Goal: Information Seeking & Learning: Compare options

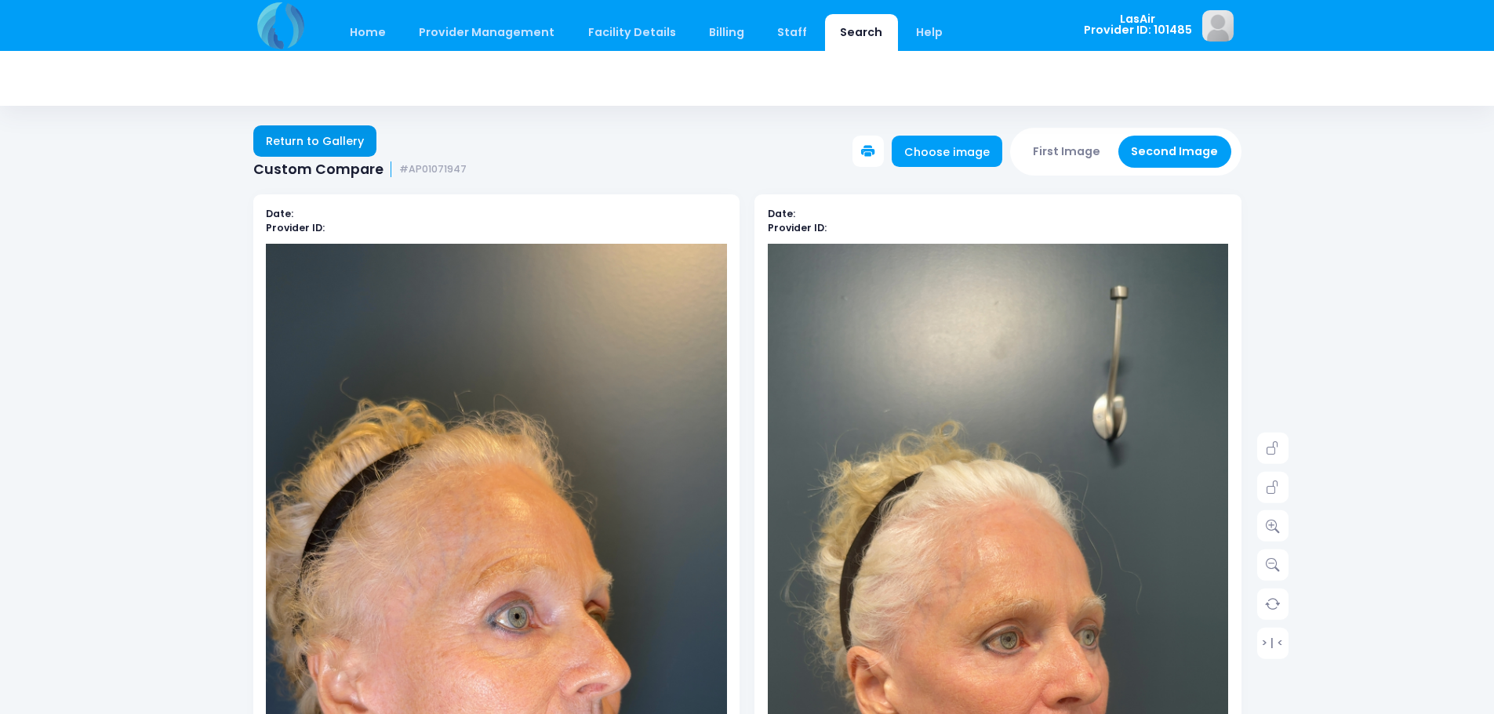
click at [317, 138] on link "Return to Gallery" at bounding box center [315, 140] width 124 height 31
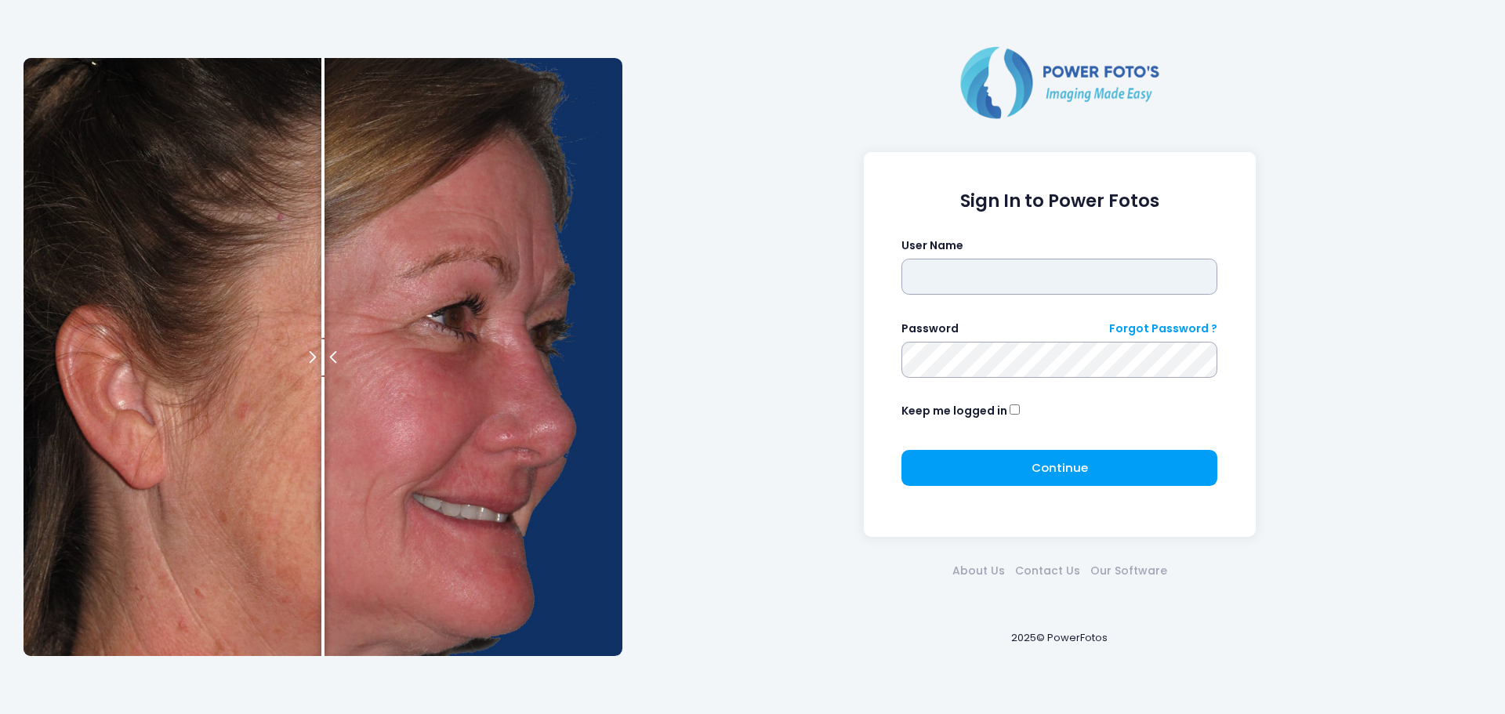
click at [976, 286] on input "text" at bounding box center [1060, 277] width 316 height 36
type input "******"
click button "submit" at bounding box center [0, 0] width 0 height 0
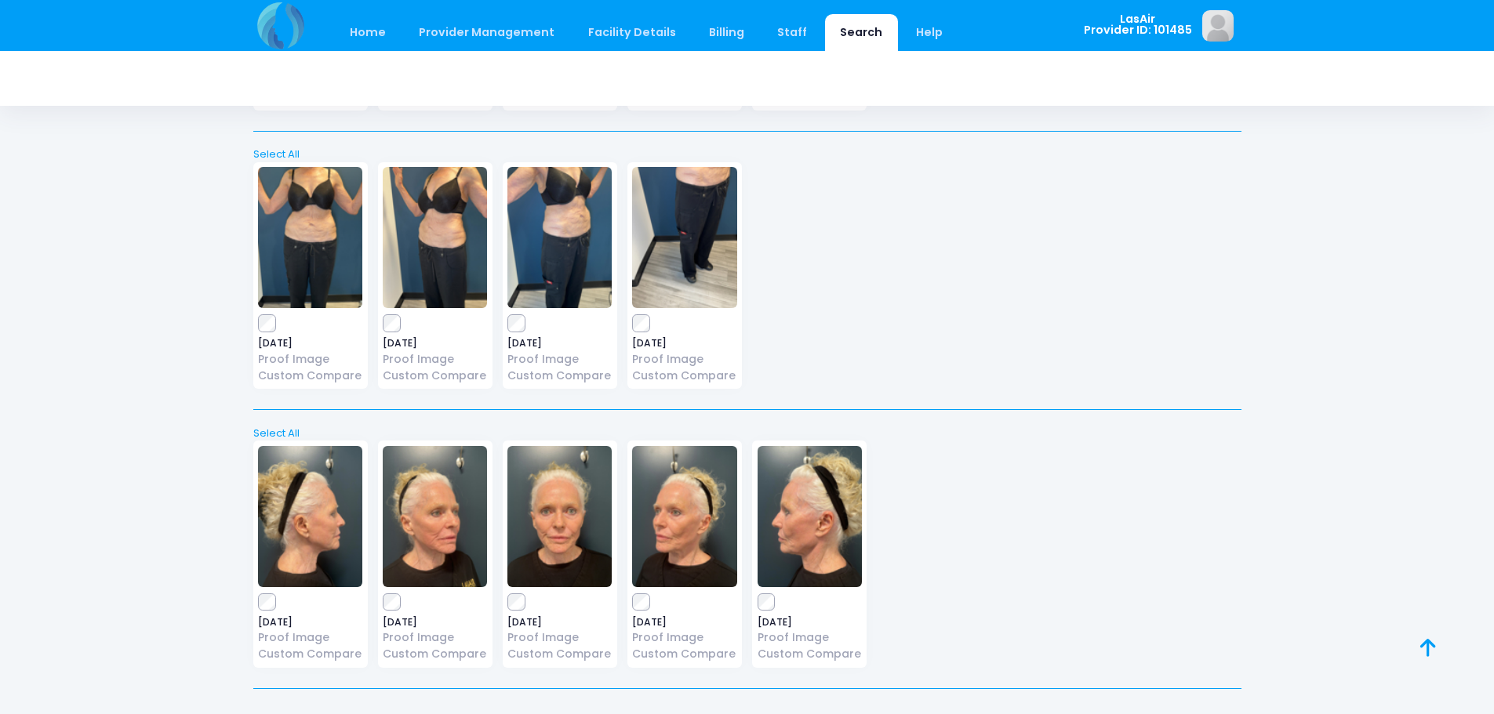
scroll to position [21947, 0]
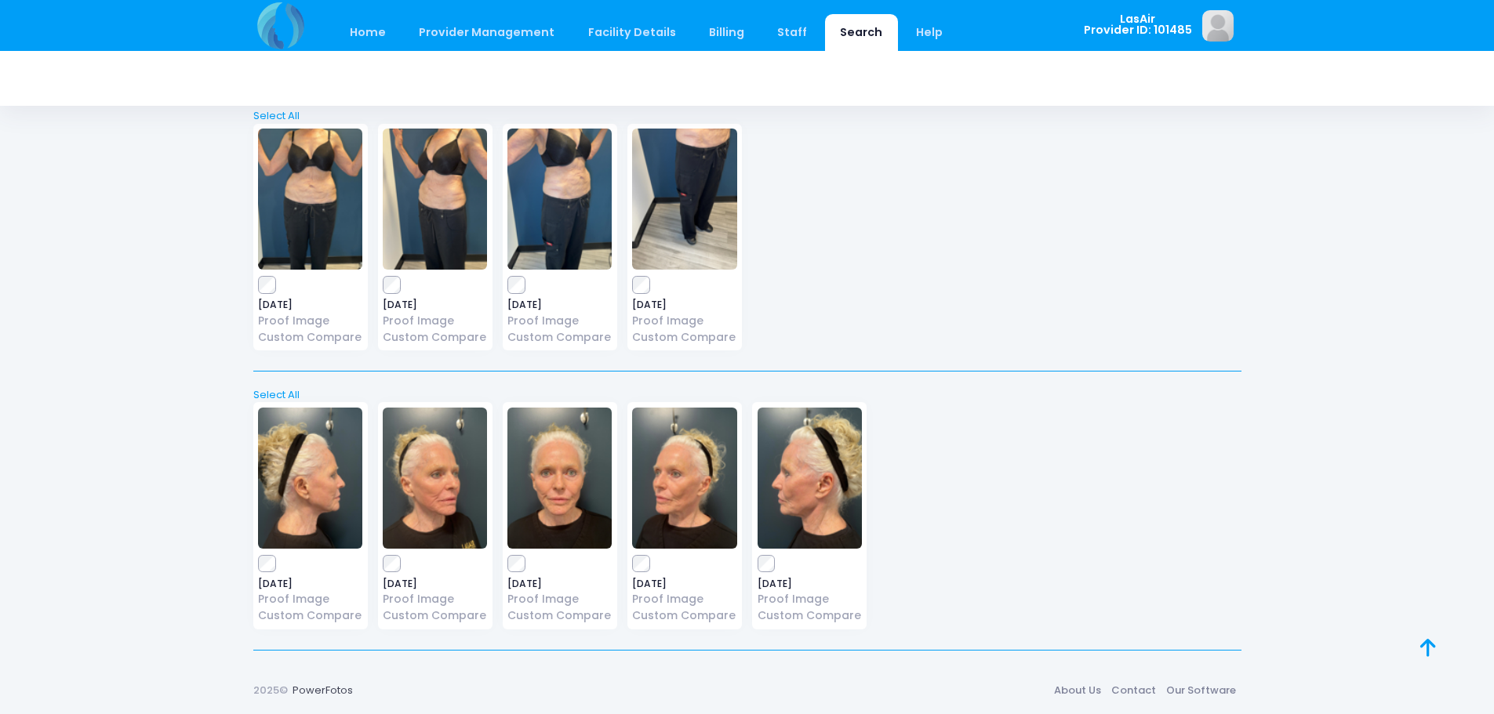
click at [392, 579] on span "[DATE]" at bounding box center [435, 583] width 104 height 9
click at [1436, 644] on link at bounding box center [1445, 666] width 50 height 50
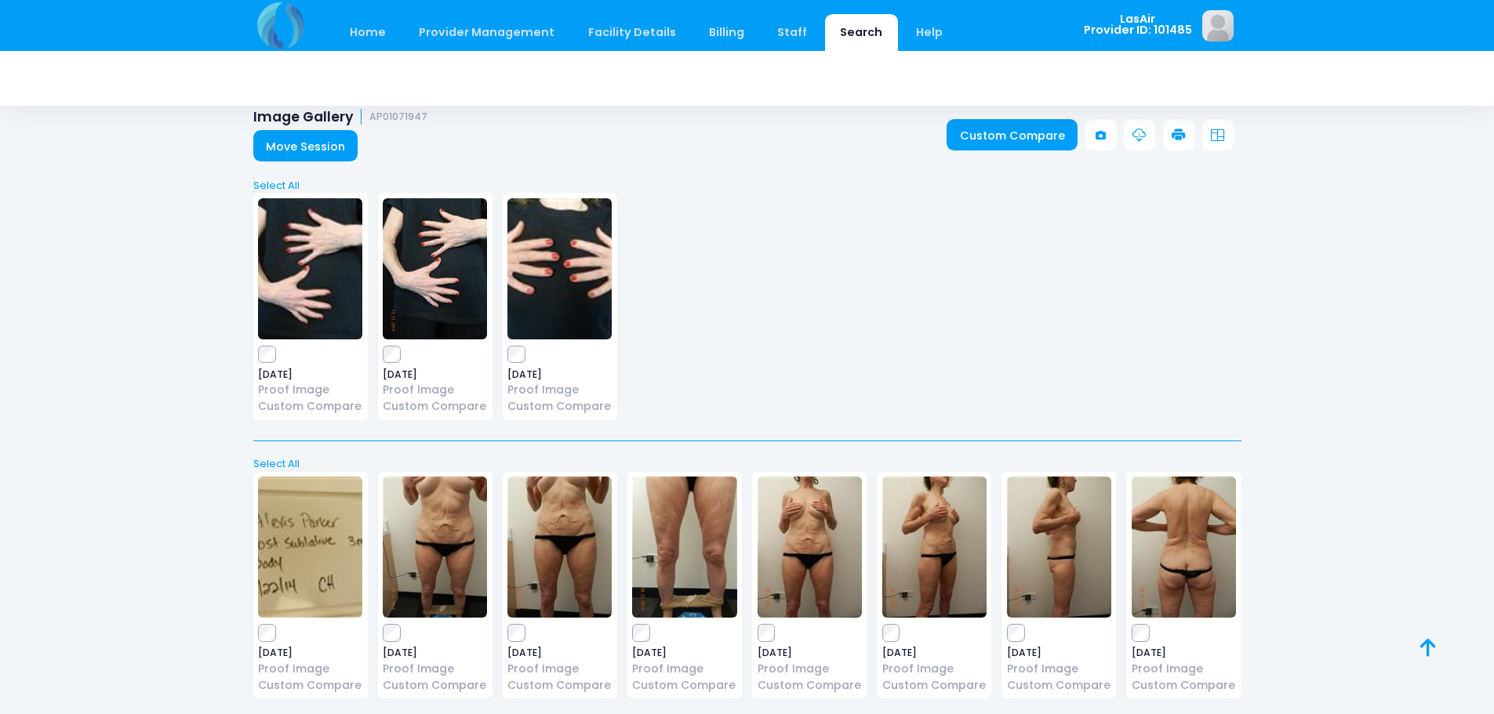
scroll to position [0, 0]
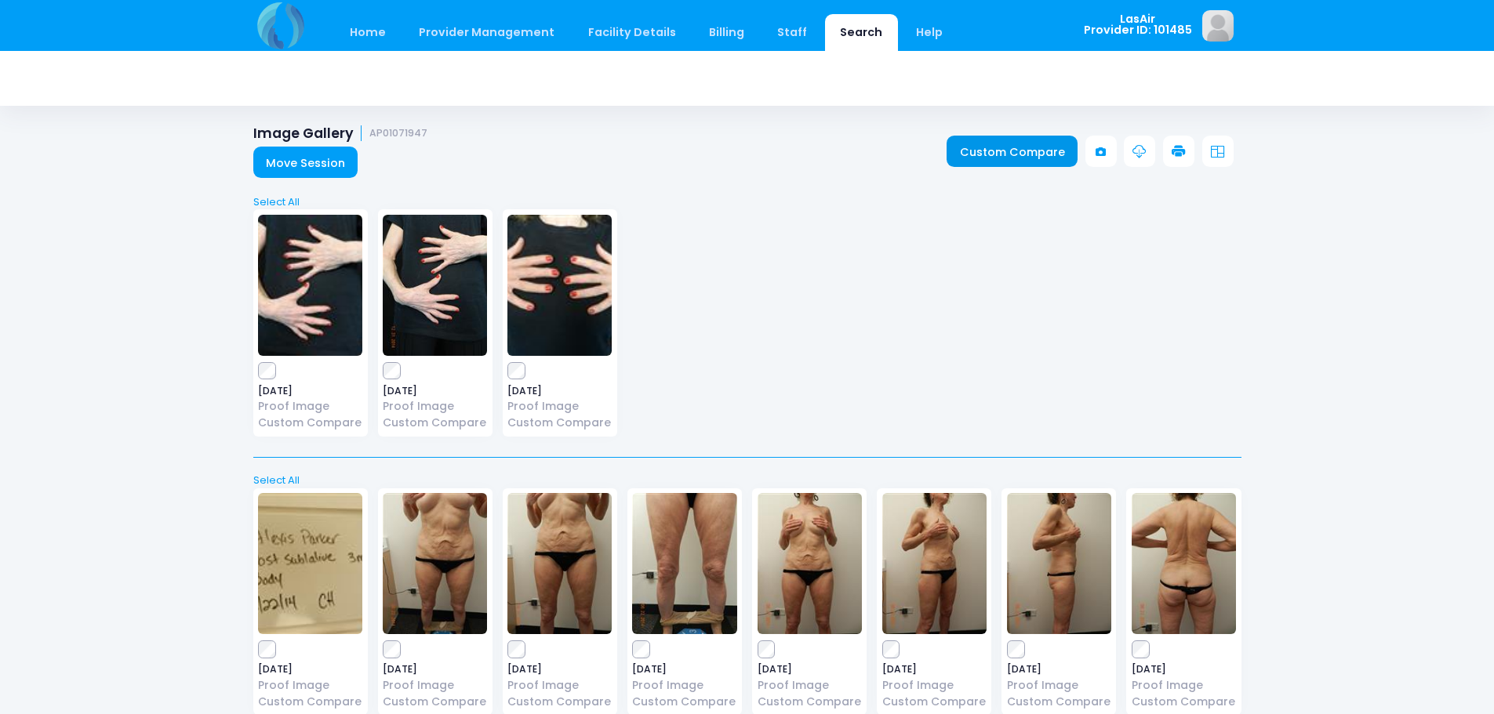
click at [1006, 158] on link "Custom Compare" at bounding box center [1011, 151] width 131 height 31
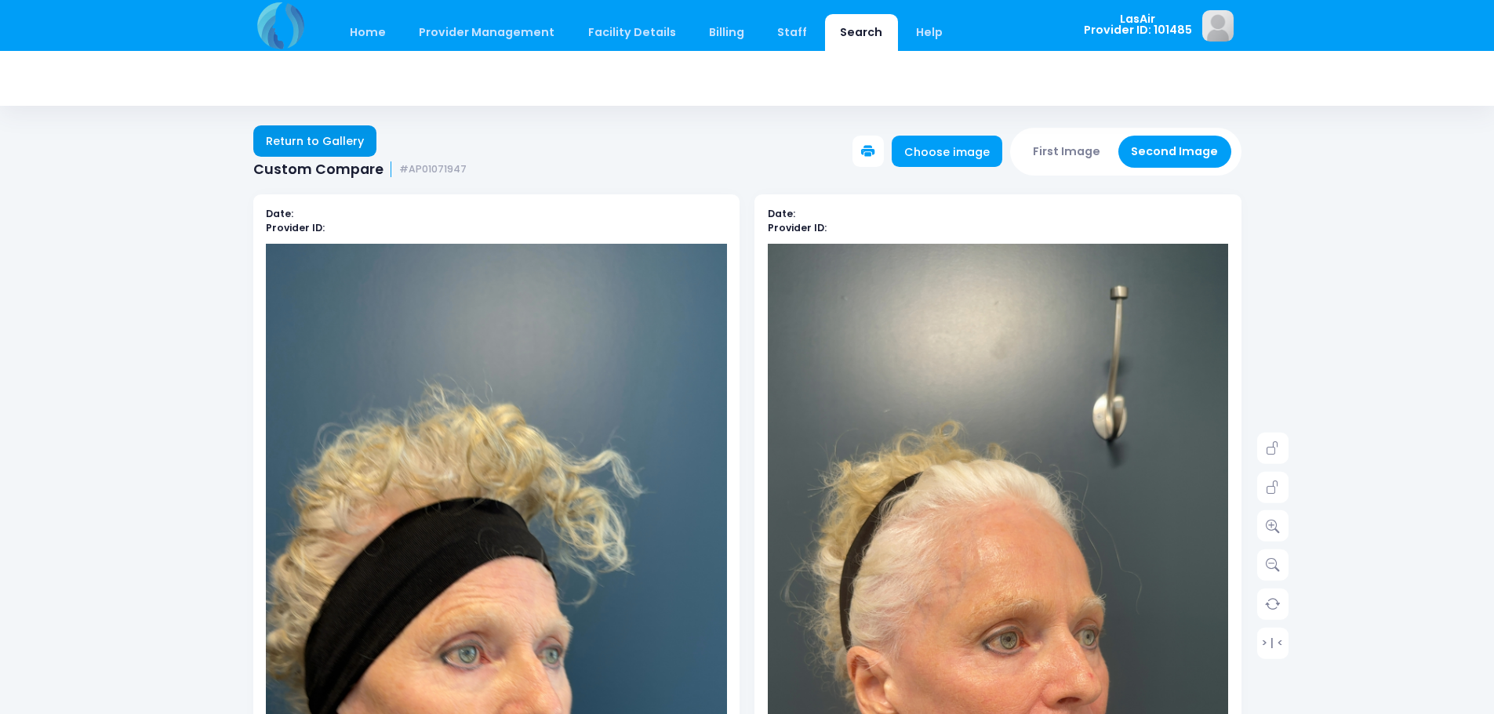
click at [352, 143] on link "Return to Gallery" at bounding box center [315, 140] width 124 height 31
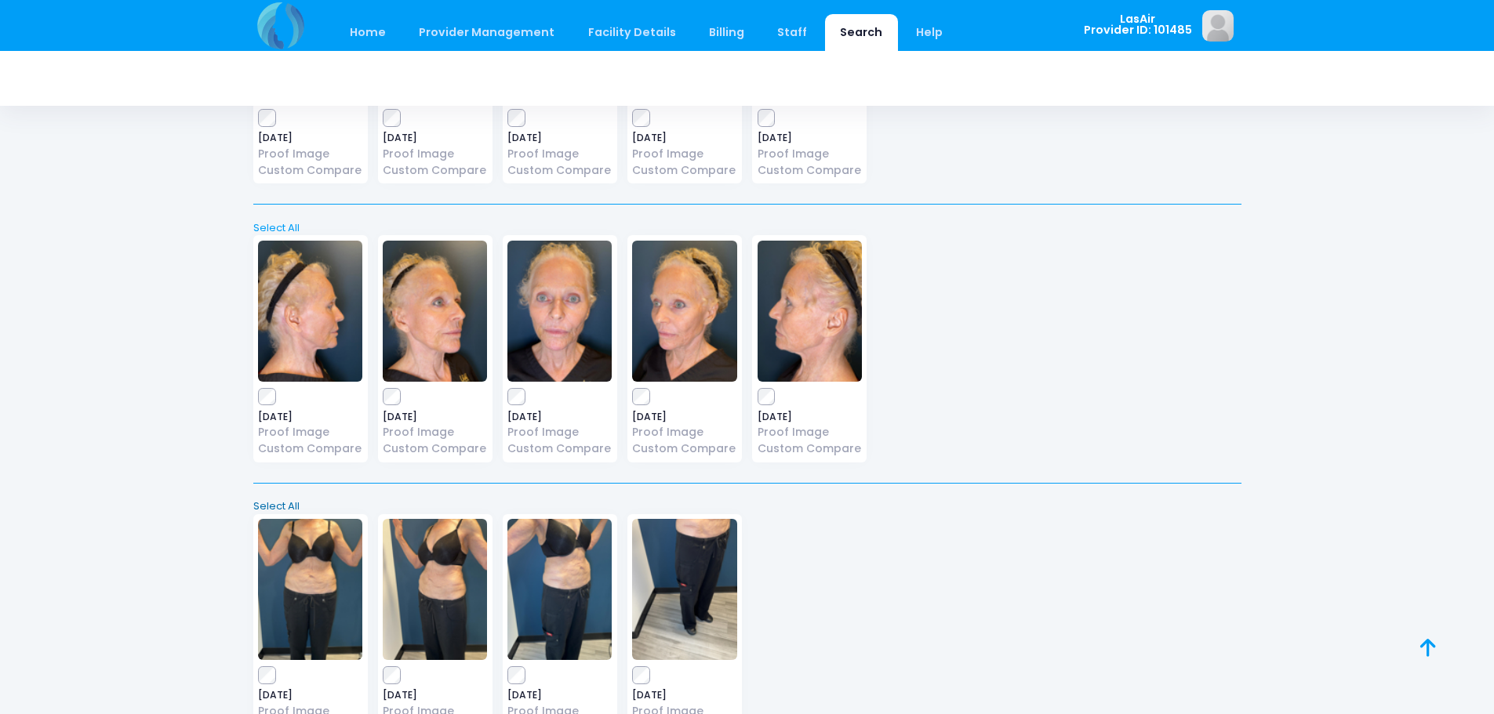
scroll to position [21398, 0]
